Goal: Information Seeking & Learning: Learn about a topic

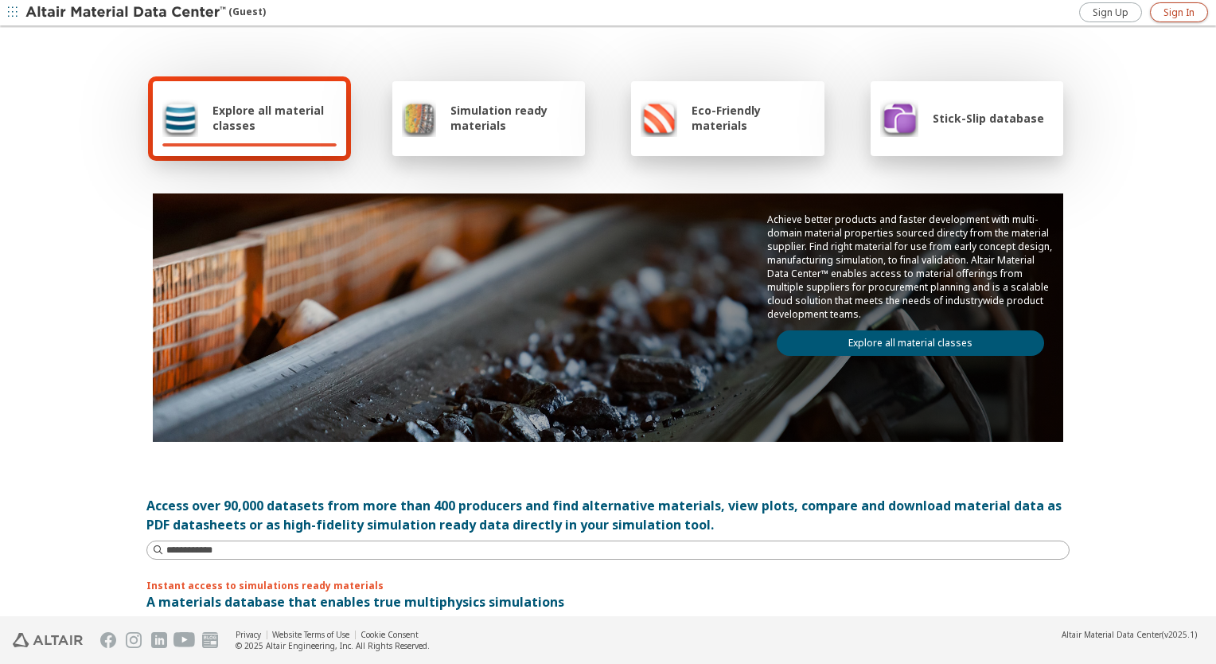
click at [1181, 14] on span "Sign In" at bounding box center [1179, 12] width 31 height 13
click at [236, 127] on span "Explore all material classes" at bounding box center [275, 118] width 124 height 30
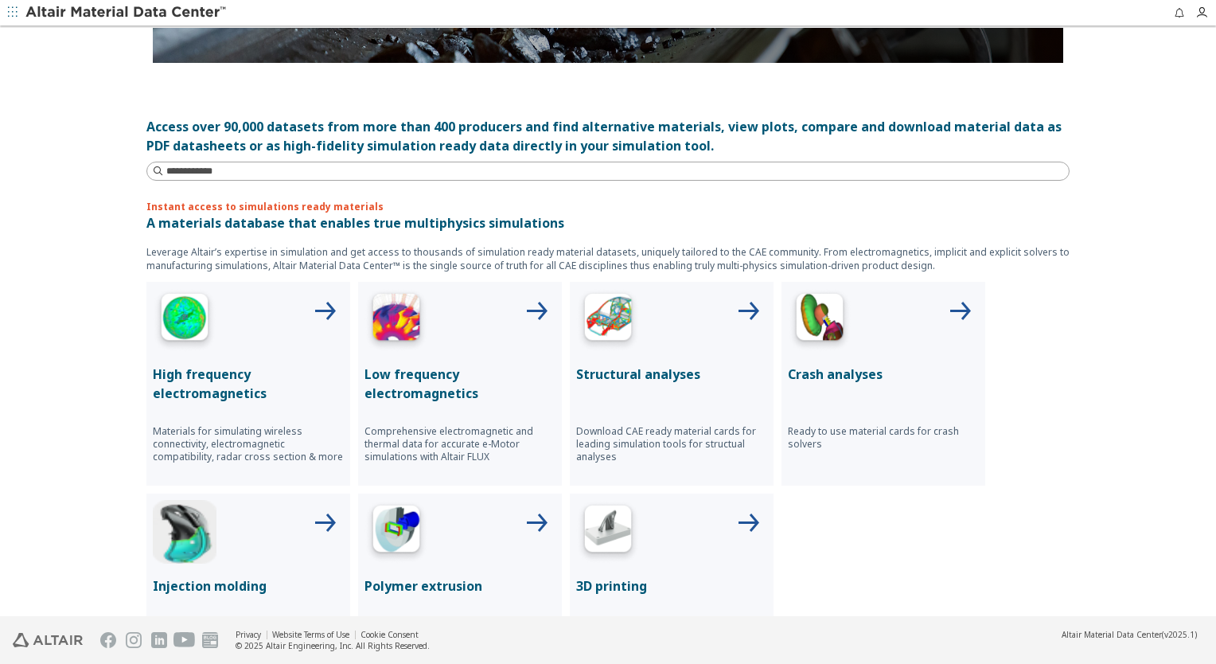
scroll to position [478, 0]
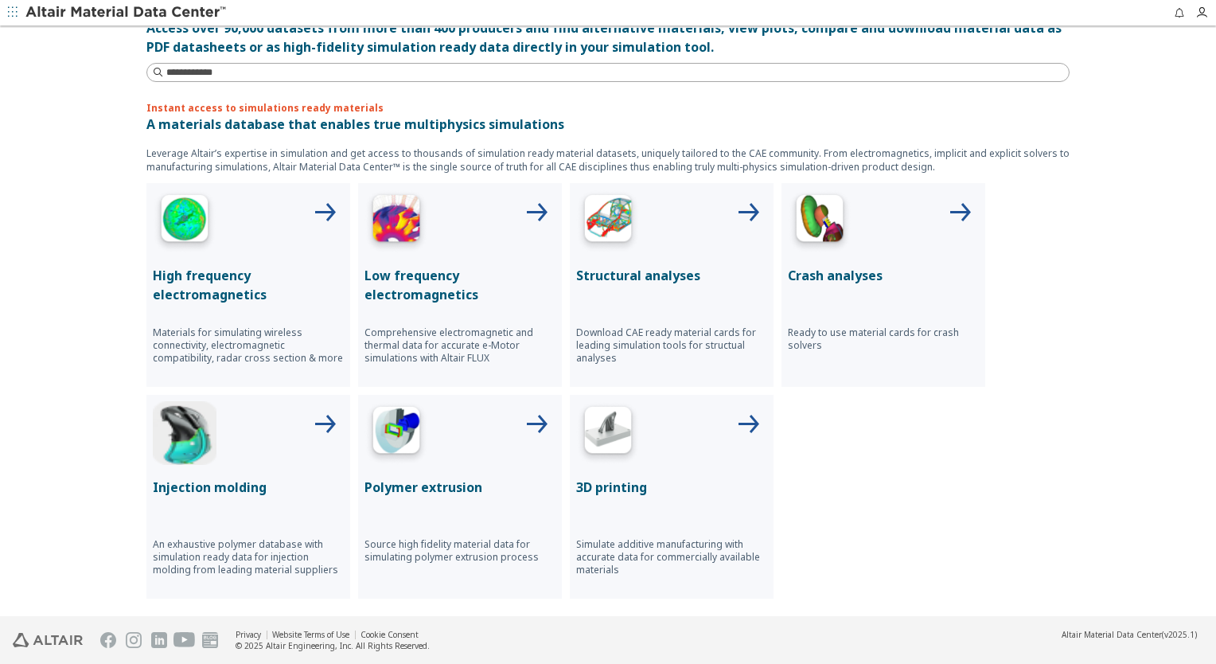
click at [642, 249] on div at bounding box center [671, 221] width 191 height 64
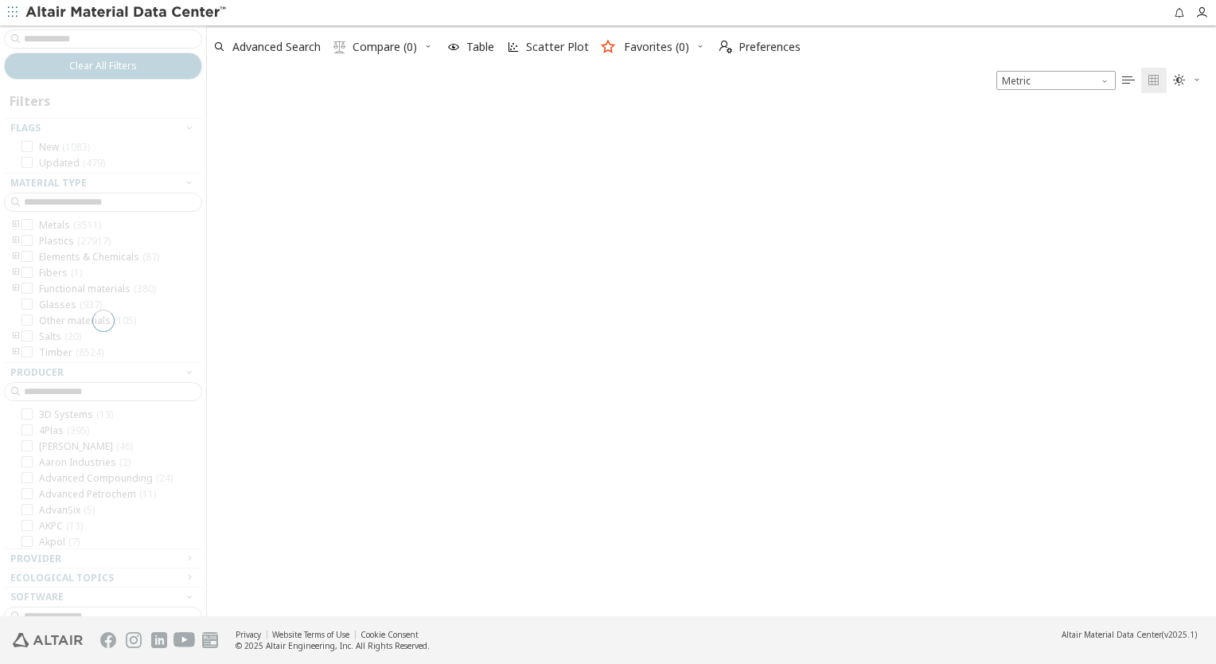
click at [96, 37] on div at bounding box center [103, 320] width 206 height 591
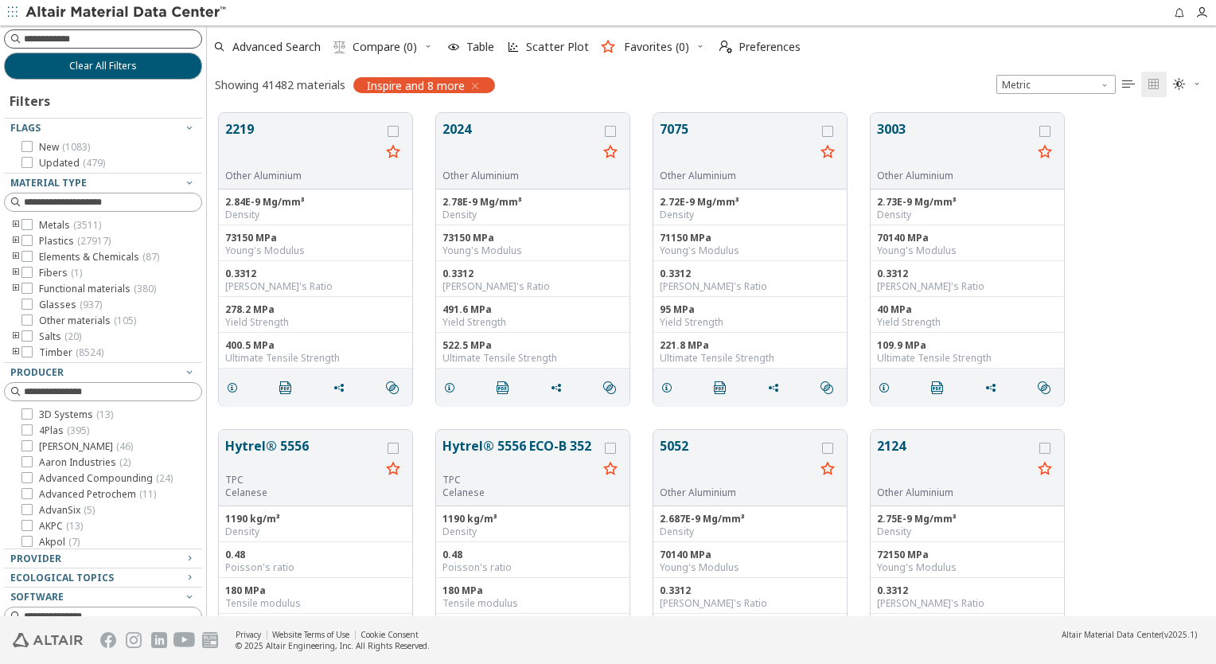
scroll to position [504, 997]
click at [96, 38] on input at bounding box center [104, 39] width 195 height 18
type input "**********"
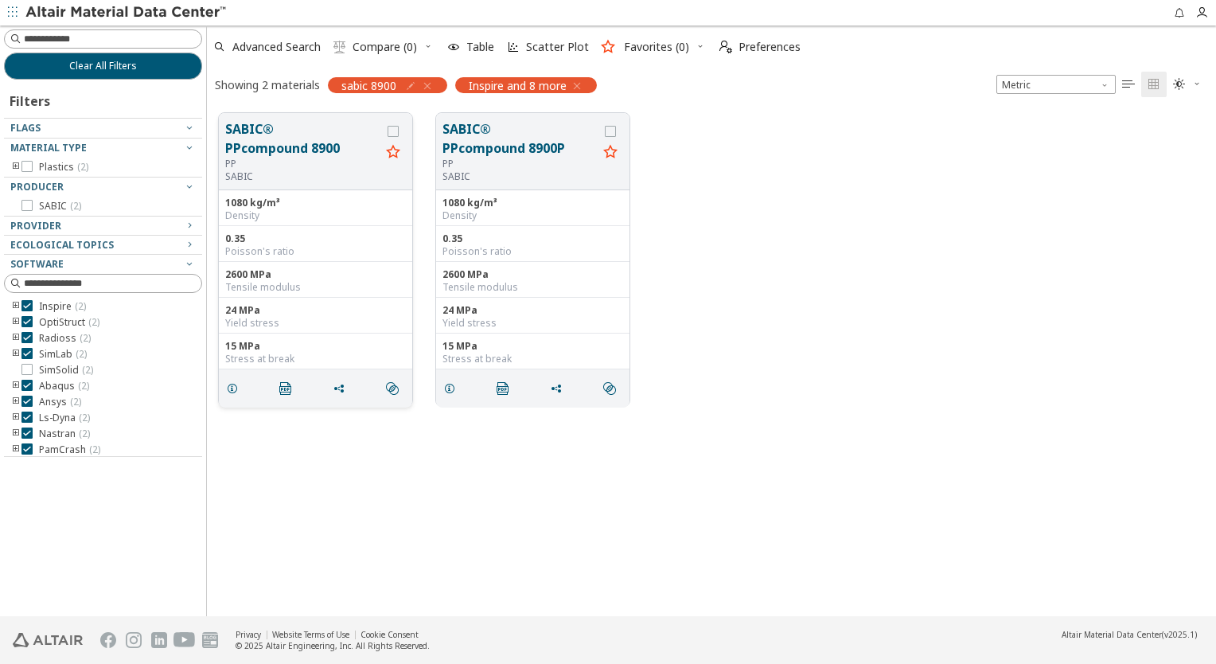
click at [320, 167] on div "PP" at bounding box center [302, 164] width 155 height 13
click at [396, 131] on icon "grid" at bounding box center [393, 131] width 11 height 11
click at [395, 131] on icon "grid" at bounding box center [393, 131] width 11 height 11
click at [334, 131] on button "SABIC® PPcompound 8900" at bounding box center [302, 138] width 155 height 38
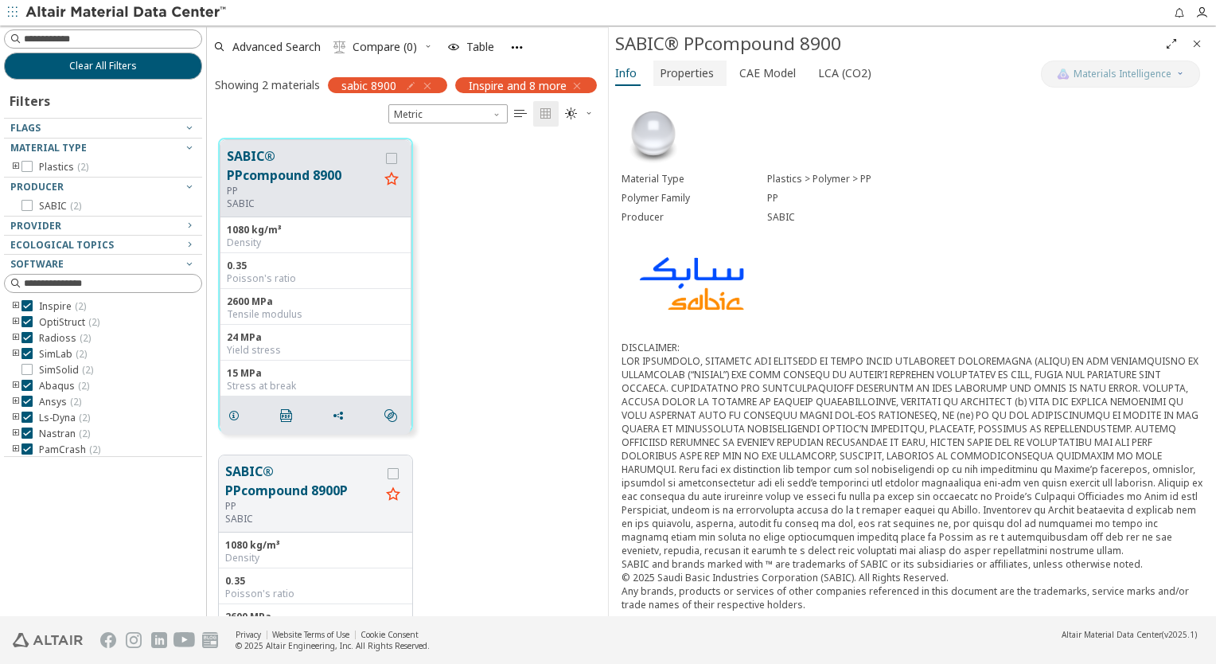
click at [697, 64] on span "Properties" at bounding box center [687, 73] width 54 height 25
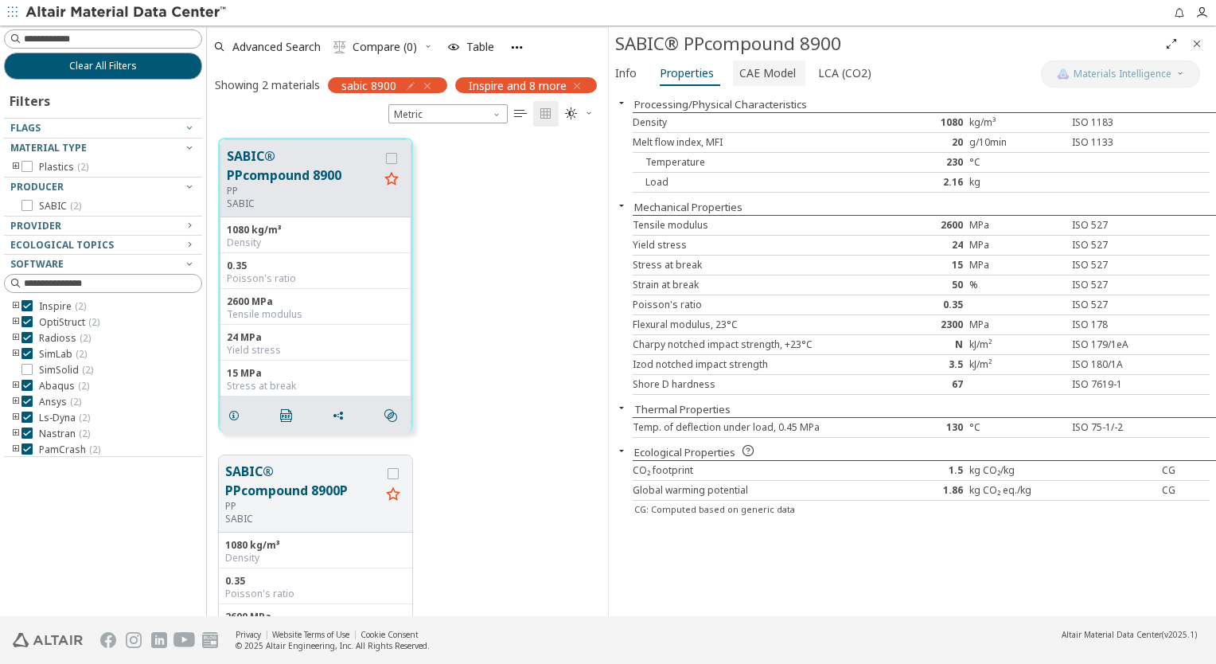
click at [748, 75] on span "CAE Model" at bounding box center [768, 73] width 57 height 25
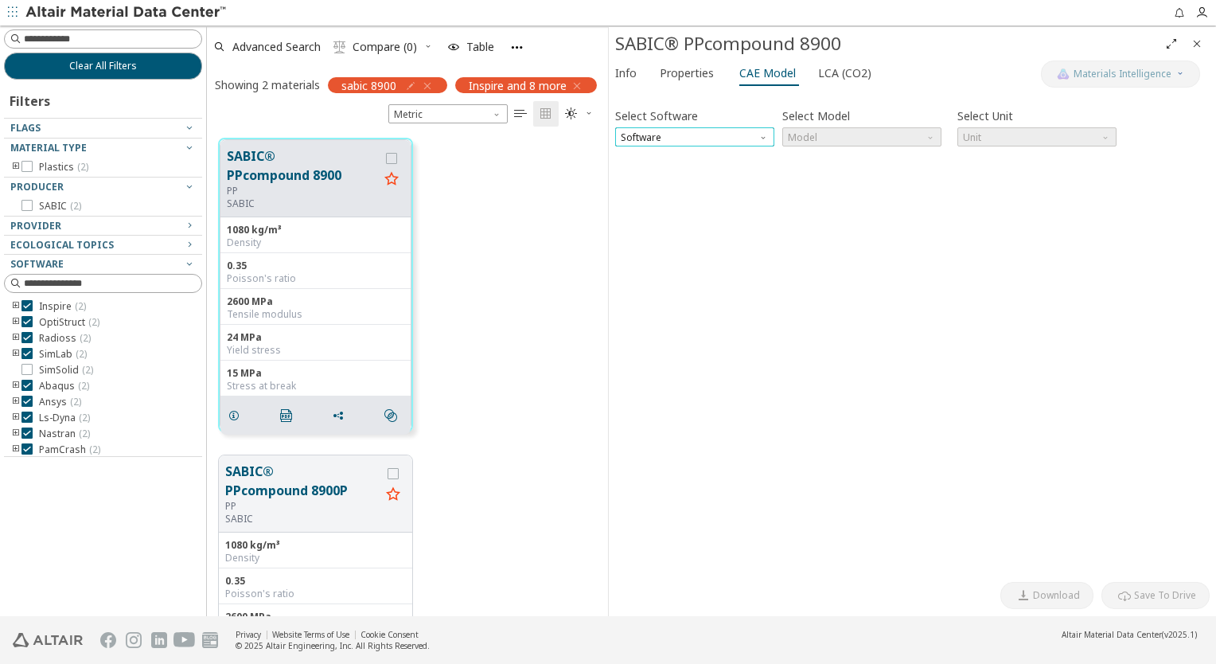
click at [728, 135] on span "Software" at bounding box center [694, 136] width 159 height 19
click at [721, 180] on span "OptiStruct" at bounding box center [695, 175] width 146 height 11
click at [828, 150] on div at bounding box center [912, 154] width 595 height 8
click at [833, 142] on span "Model" at bounding box center [862, 136] width 159 height 19
click at [837, 156] on span "Mat1" at bounding box center [862, 156] width 146 height 11
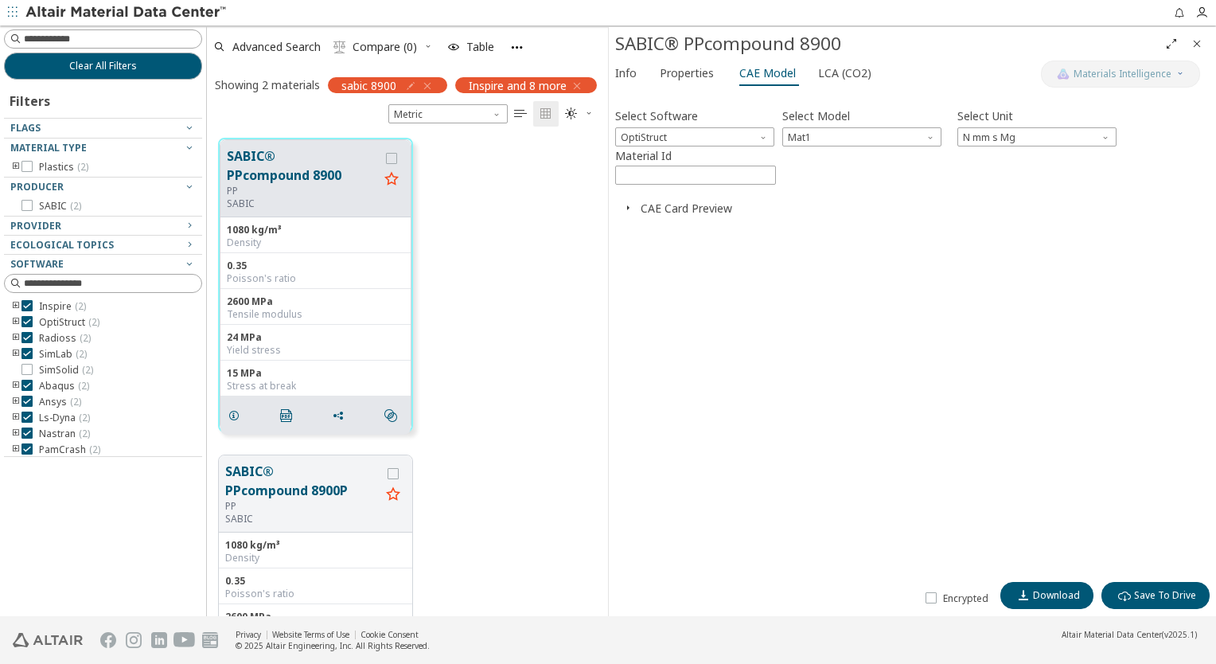
click at [710, 205] on button "CAE Card Preview" at bounding box center [687, 208] width 92 height 15
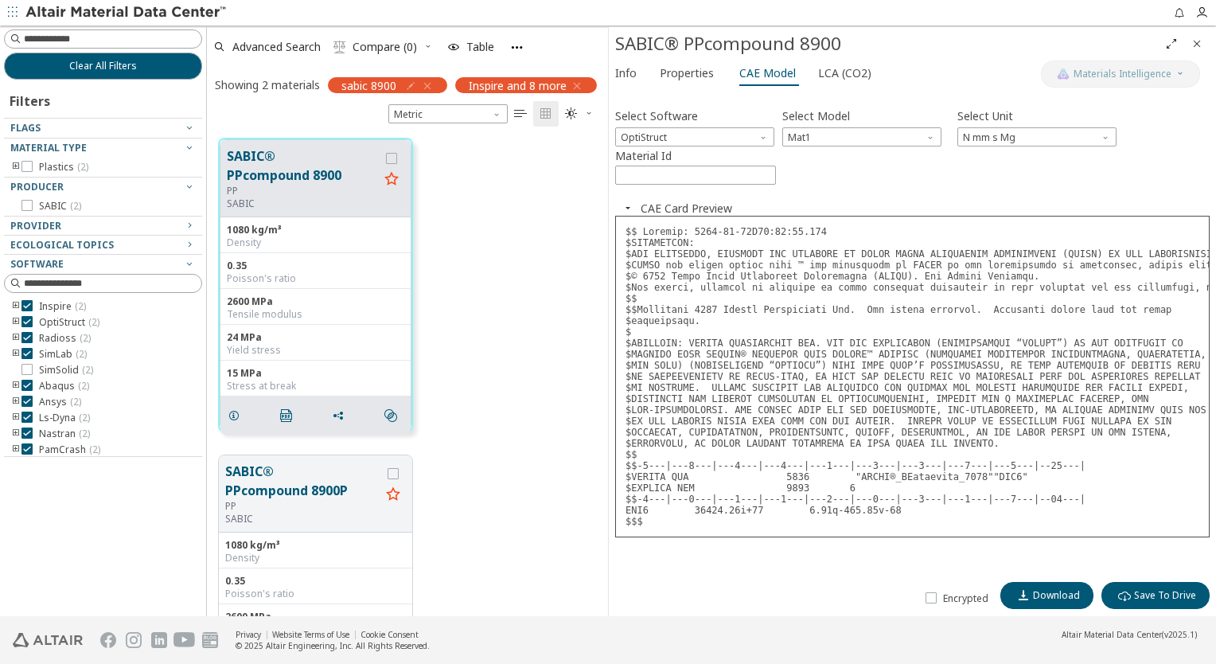
click at [758, 148] on label "Material Id" at bounding box center [695, 155] width 161 height 19
click at [758, 166] on input "****" at bounding box center [695, 175] width 159 height 18
click at [759, 139] on span "Software" at bounding box center [765, 133] width 13 height 13
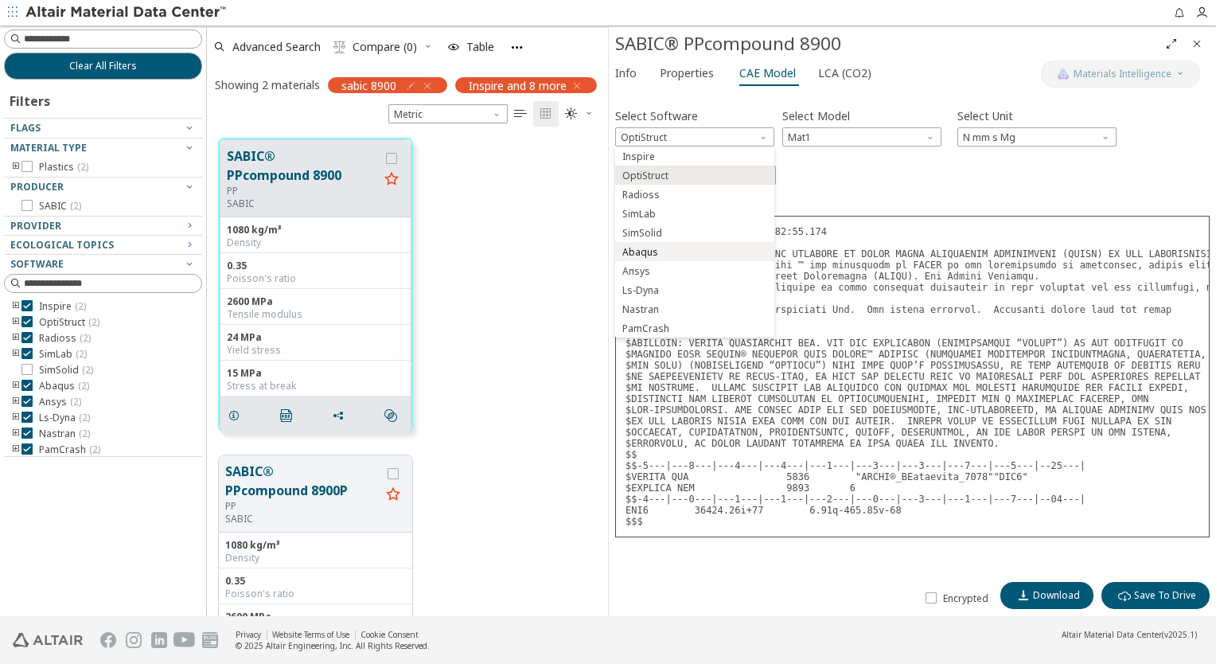
click at [681, 255] on span "Abaqus" at bounding box center [695, 252] width 146 height 11
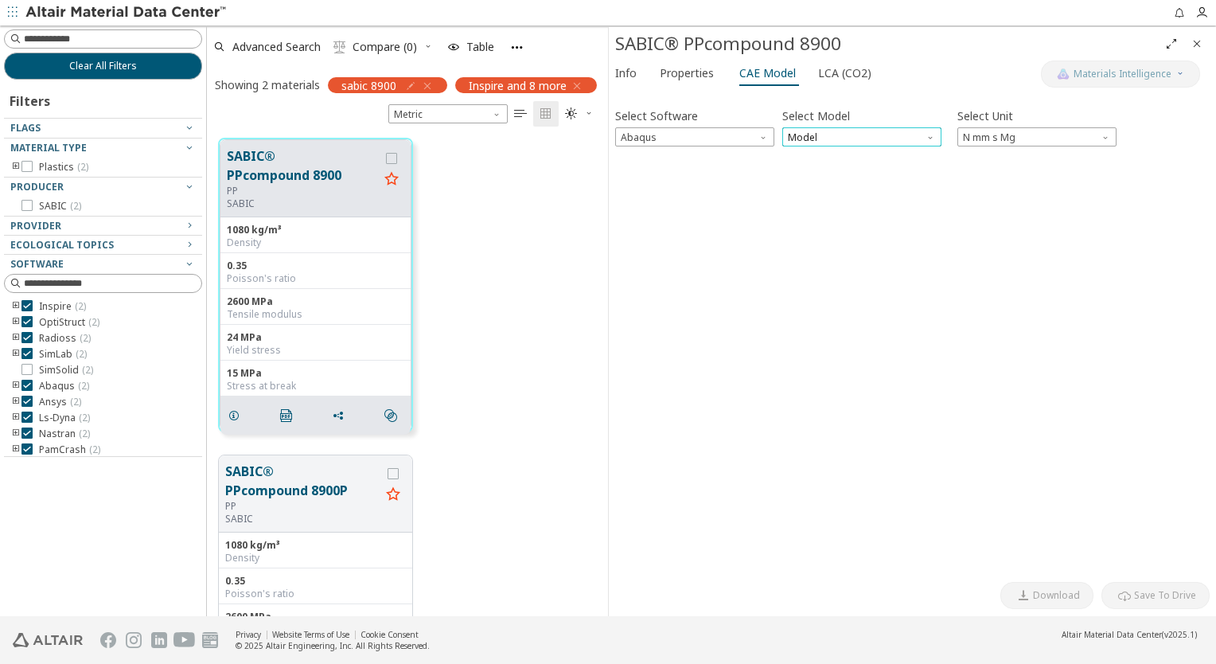
click at [867, 129] on span "Model" at bounding box center [862, 136] width 159 height 19
click at [866, 164] on button "Elastic" at bounding box center [862, 155] width 159 height 19
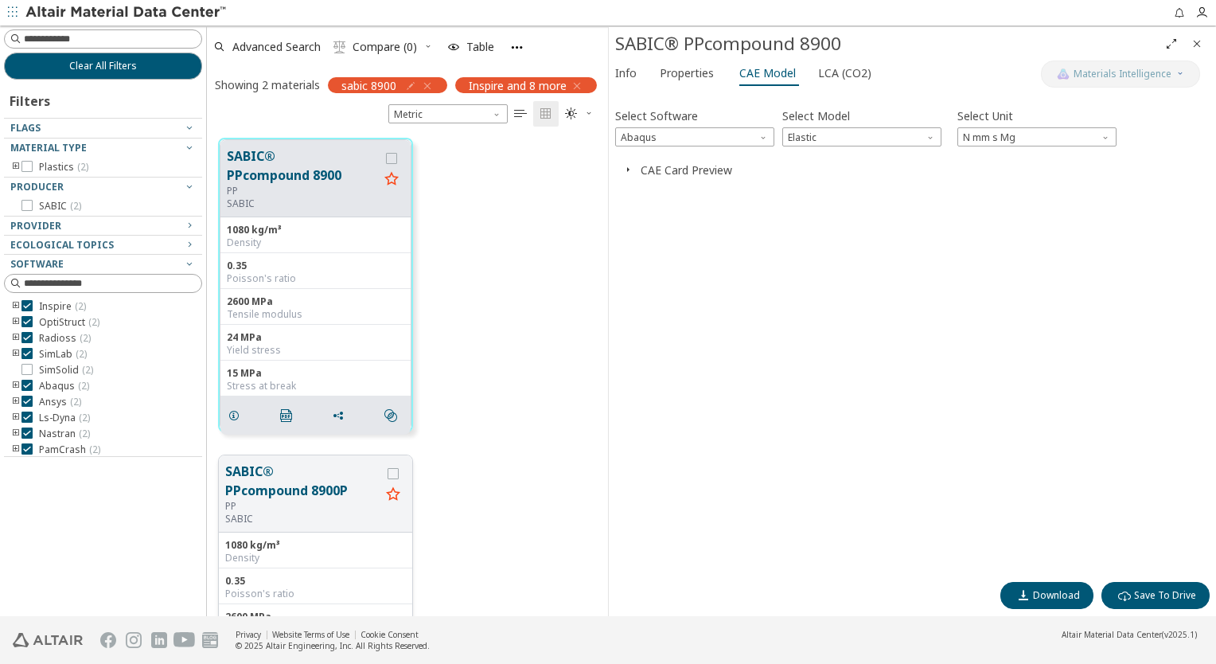
click at [318, 506] on div "PP" at bounding box center [302, 506] width 155 height 13
drag, startPoint x: 272, startPoint y: 525, endPoint x: 283, endPoint y: 517, distance: 13.1
click at [272, 524] on div "SABIC® PPcompound 8900P PP SABIC" at bounding box center [315, 493] width 193 height 77
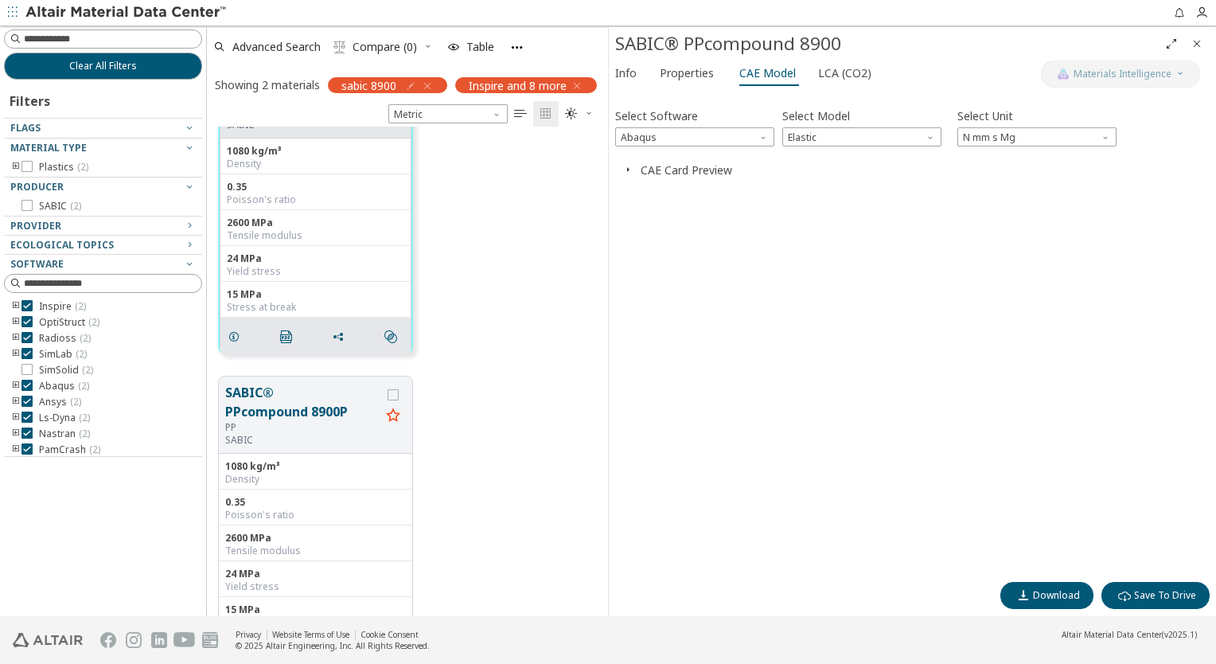
scroll to position [143, 0]
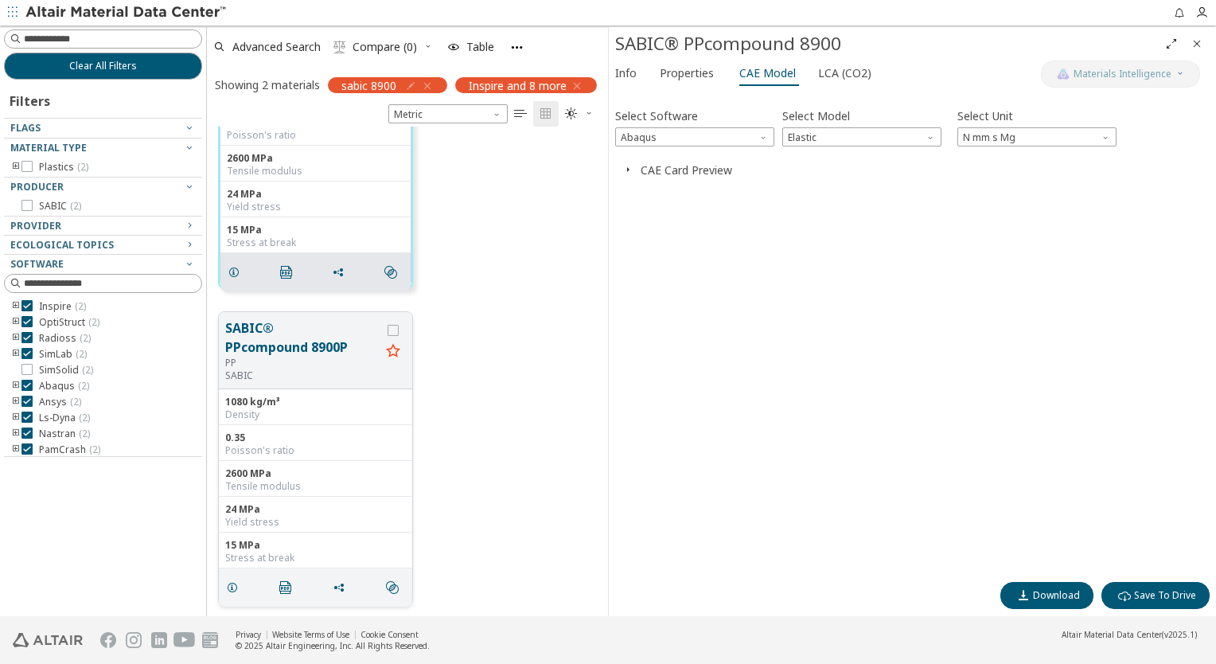
click at [296, 361] on div "PP" at bounding box center [302, 363] width 155 height 13
click at [332, 330] on button "SABIC® PPcompound 8900P" at bounding box center [302, 337] width 155 height 38
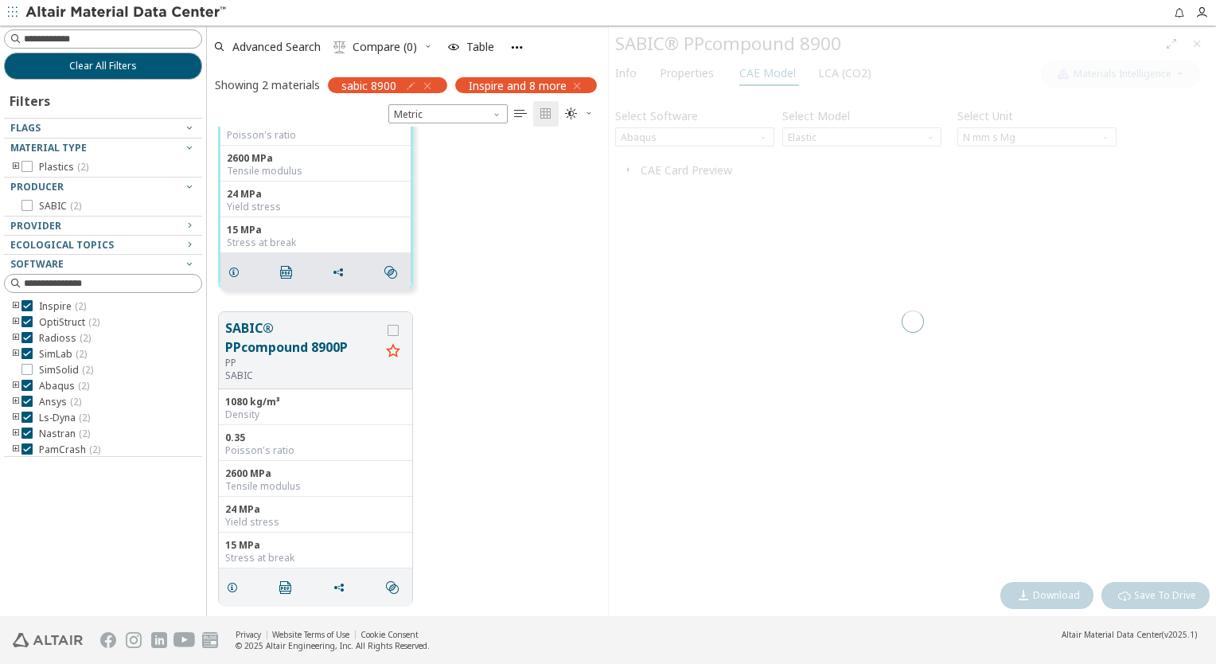
scroll to position [142, 0]
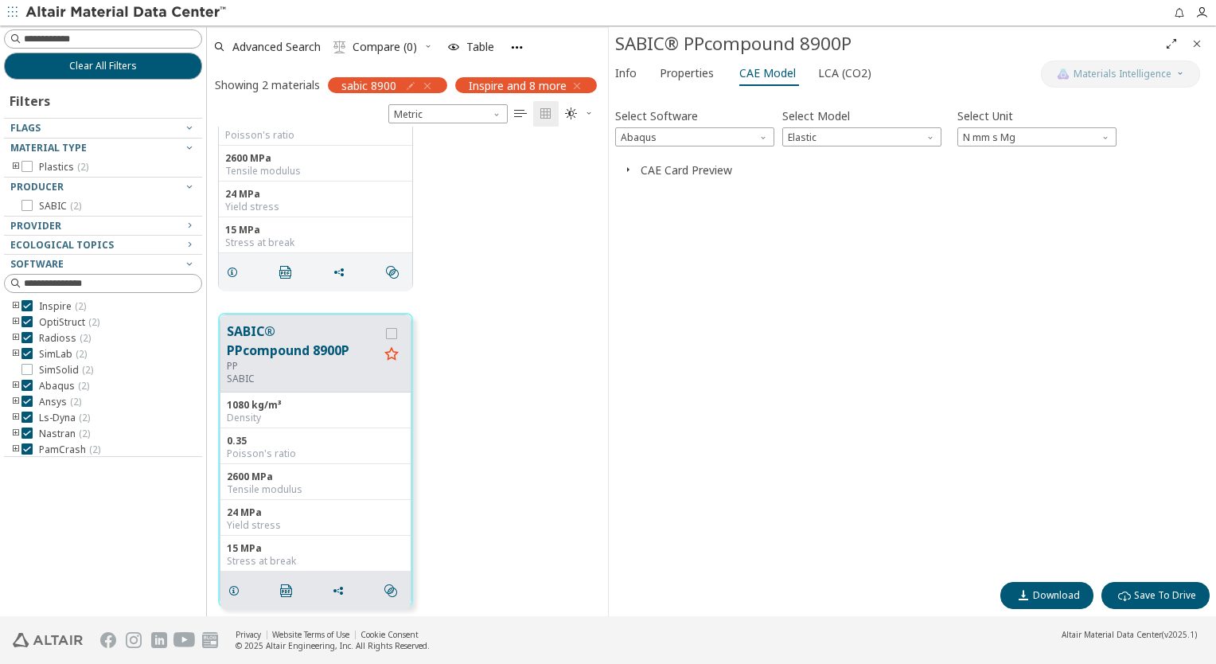
click at [739, 150] on div at bounding box center [912, 154] width 595 height 8
click at [741, 142] on span "Abaqus" at bounding box center [694, 136] width 159 height 19
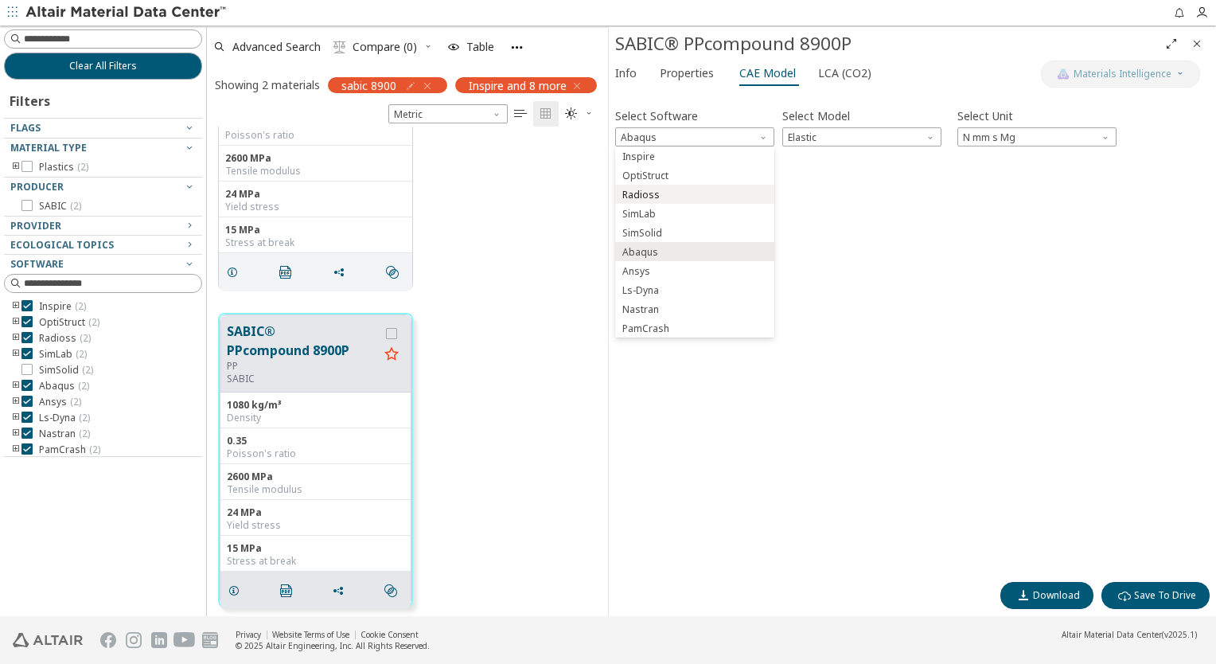
click at [725, 186] on button "Radioss" at bounding box center [694, 194] width 159 height 19
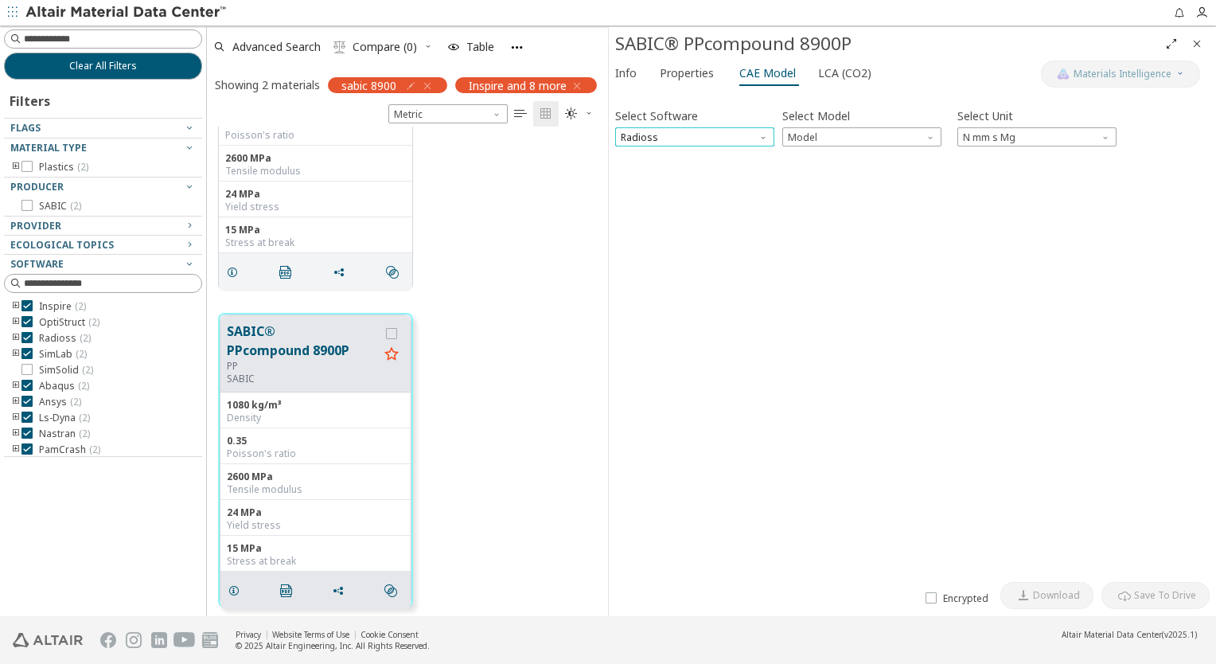
click at [734, 140] on span "Radioss" at bounding box center [694, 136] width 159 height 19
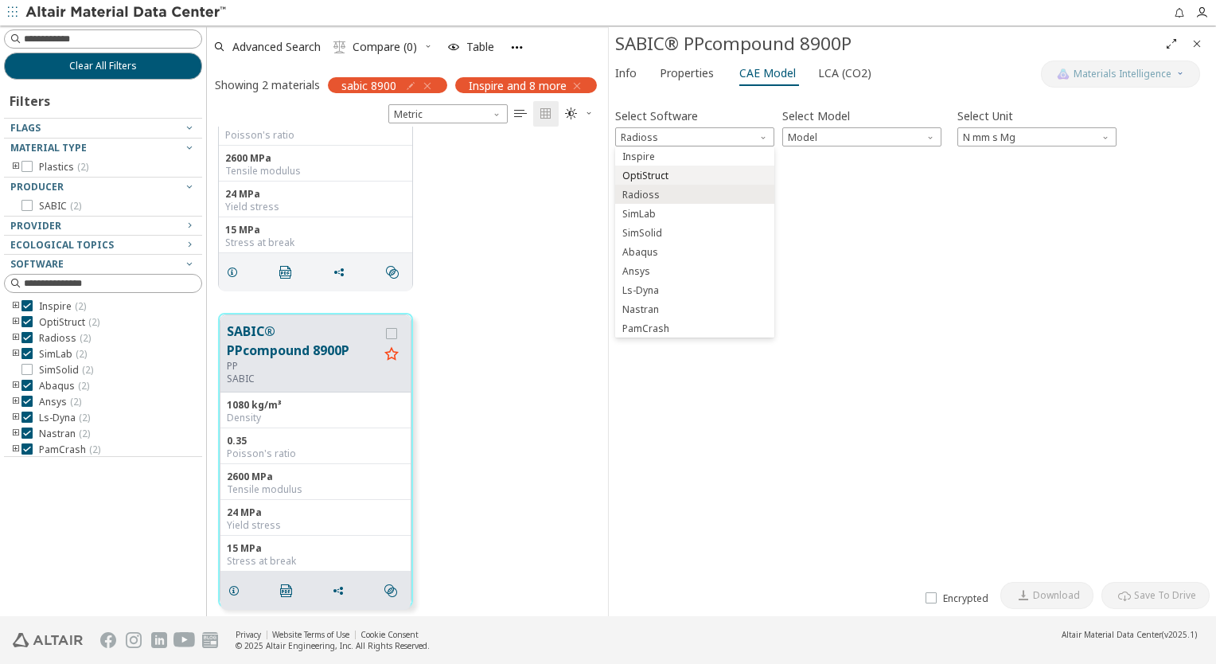
click at [723, 170] on span "OptiStruct" at bounding box center [695, 175] width 146 height 11
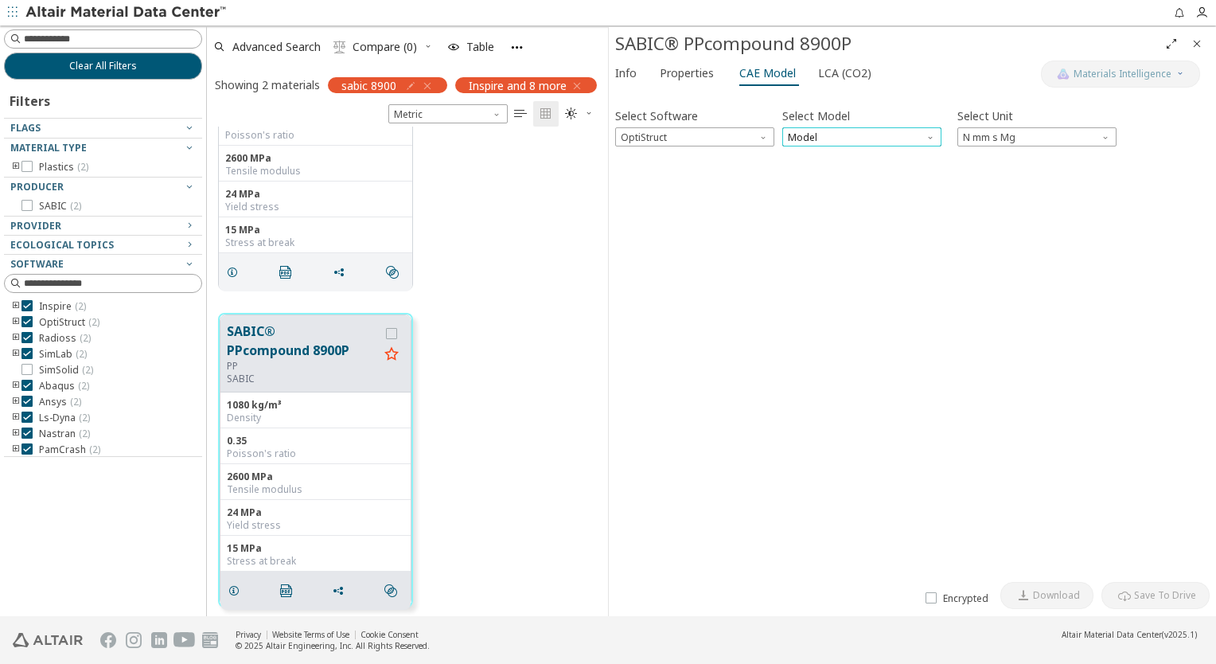
click at [833, 137] on span "Model" at bounding box center [862, 136] width 159 height 19
click at [831, 154] on span "Mat1" at bounding box center [862, 156] width 146 height 11
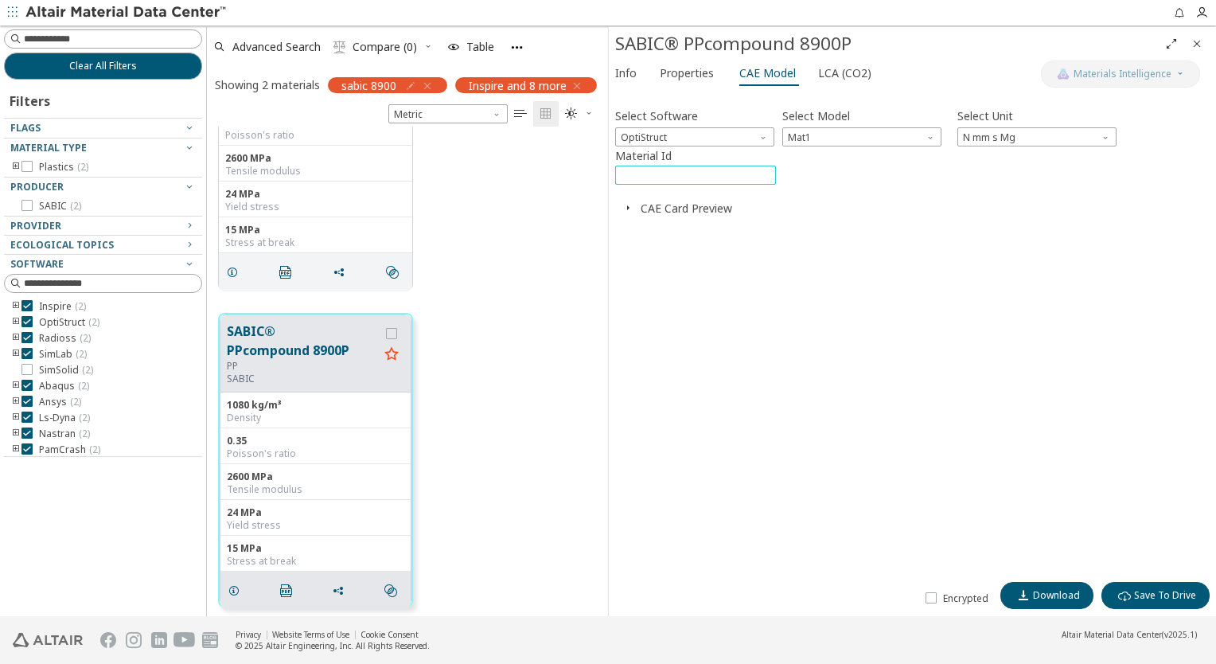
click at [672, 167] on input "****" at bounding box center [695, 175] width 159 height 18
click at [690, 201] on button "CAE Card Preview" at bounding box center [687, 208] width 92 height 15
